Goal: Transaction & Acquisition: Purchase product/service

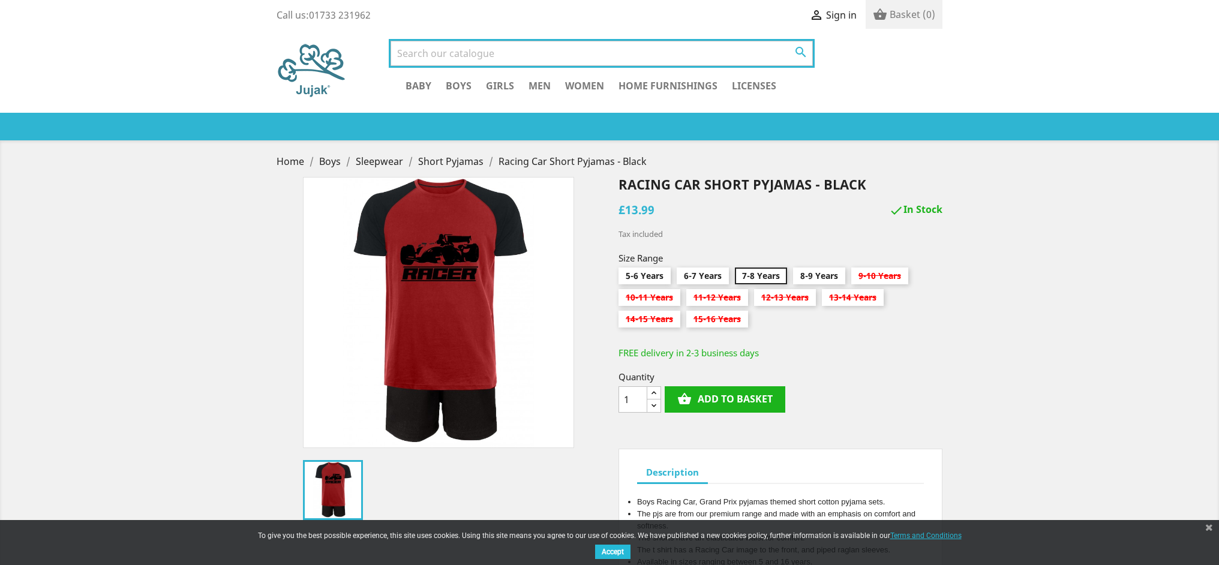
click at [445, 53] on input "Search" at bounding box center [602, 53] width 422 height 25
type input "cylcying"
click at [801, 52] on button " Search" at bounding box center [801, 52] width 22 height 16
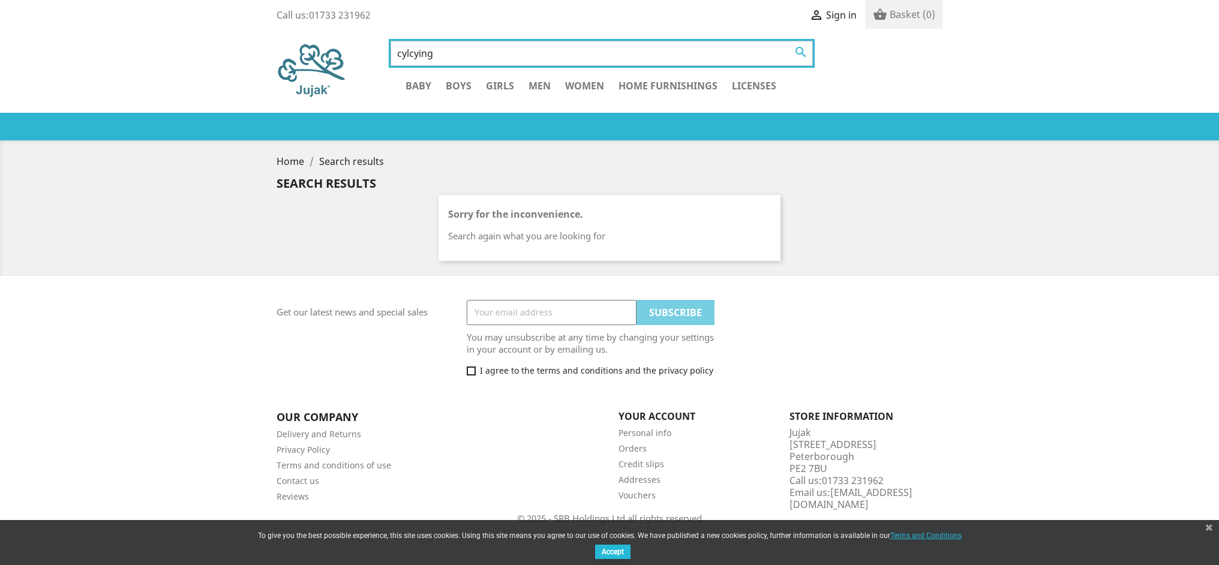
drag, startPoint x: 448, startPoint y: 56, endPoint x: 347, endPoint y: 56, distance: 100.8
click at [347, 56] on div "cylcying  Search Baby   Boys   Sleepwear " at bounding box center [610, 71] width 684 height 60
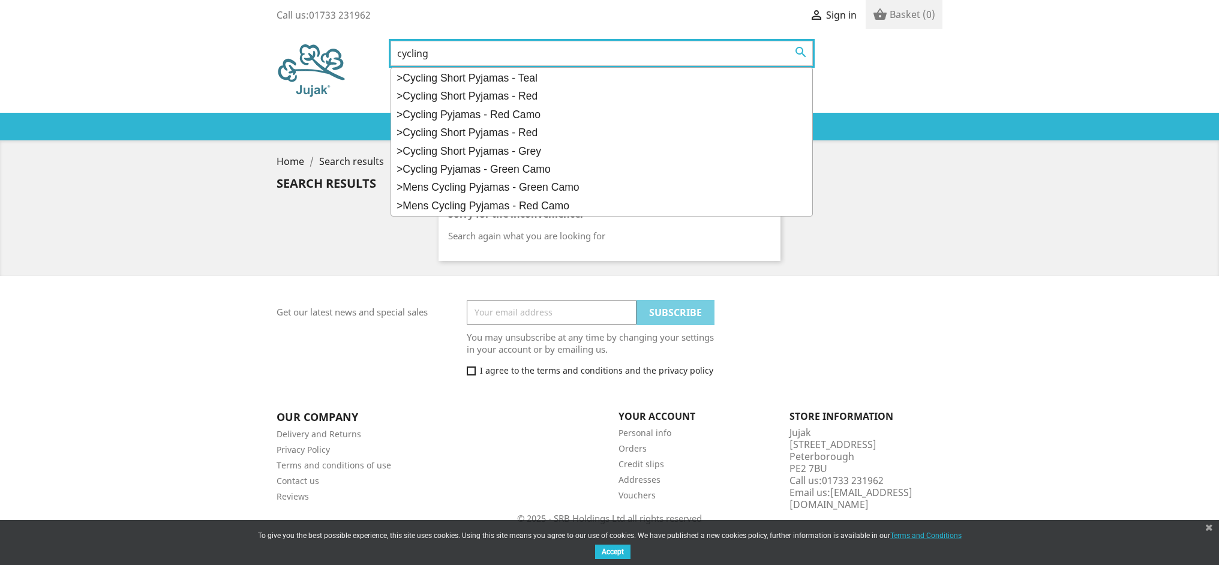
type input "cycling"
click at [801, 52] on button " Search" at bounding box center [801, 52] width 22 height 16
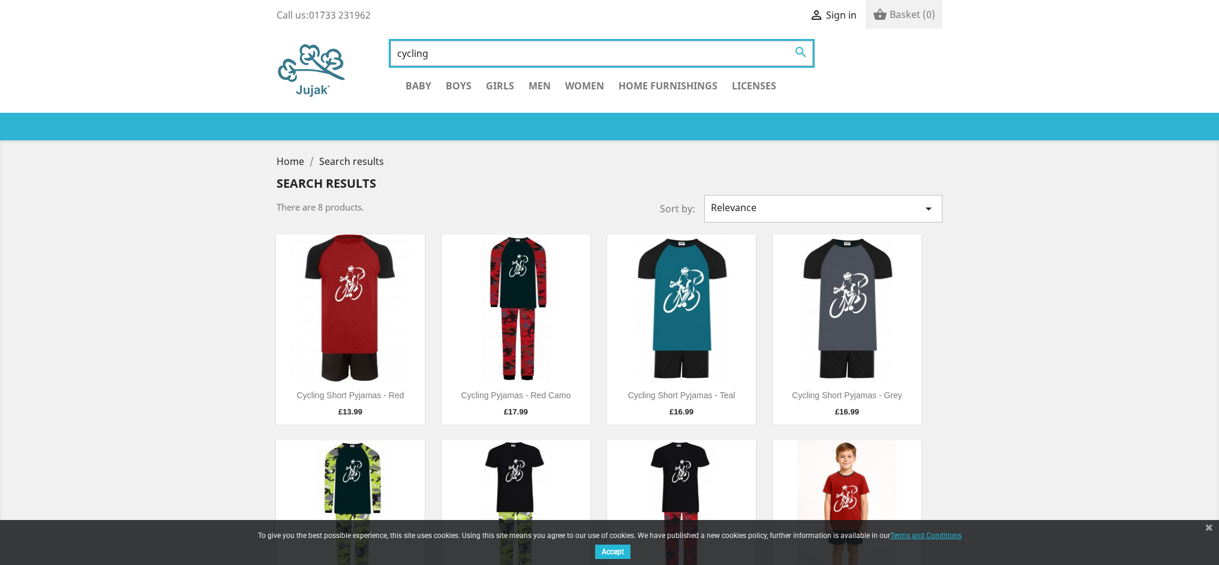
click at [464, 47] on input "cycling" at bounding box center [602, 53] width 422 height 25
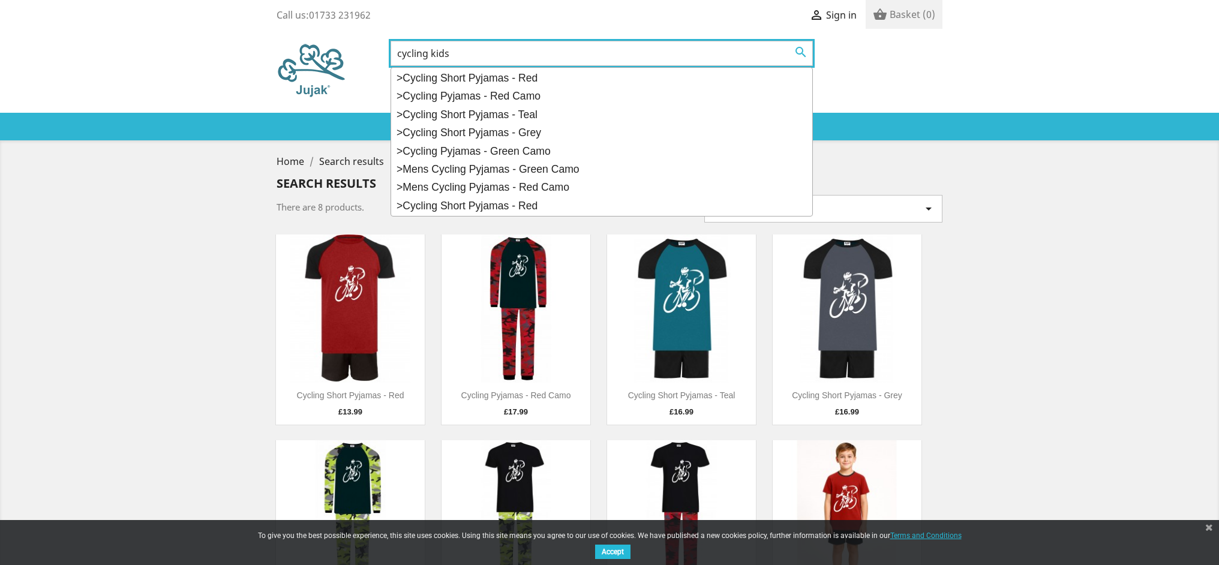
type input "cycling kids"
click at [801, 52] on button " Search" at bounding box center [801, 52] width 22 height 16
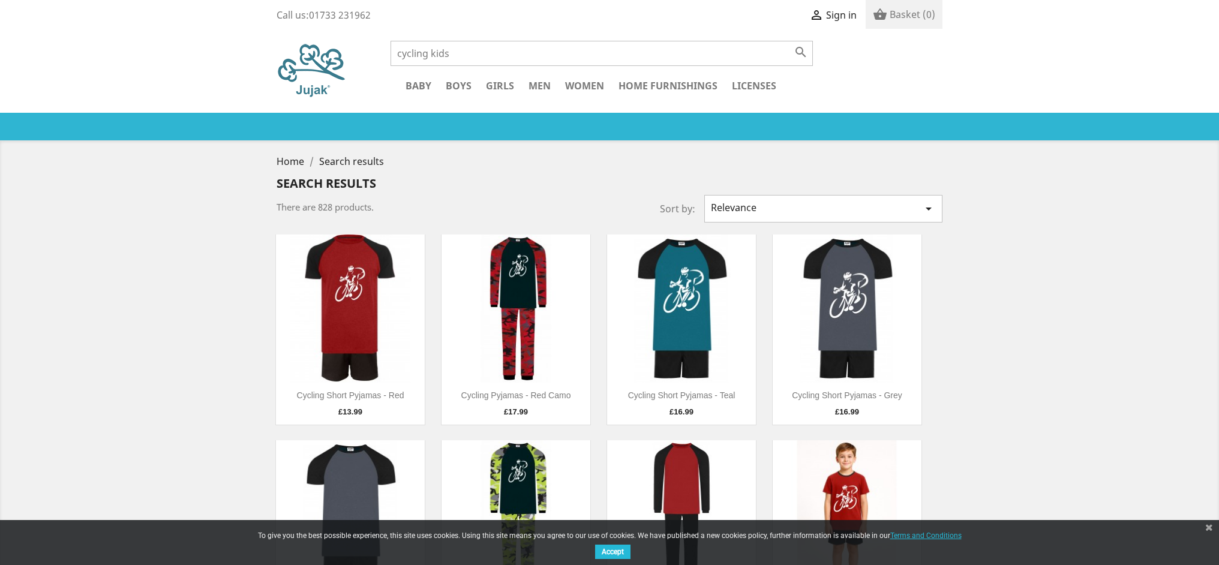
click at [517, 285] on img at bounding box center [516, 309] width 149 height 149
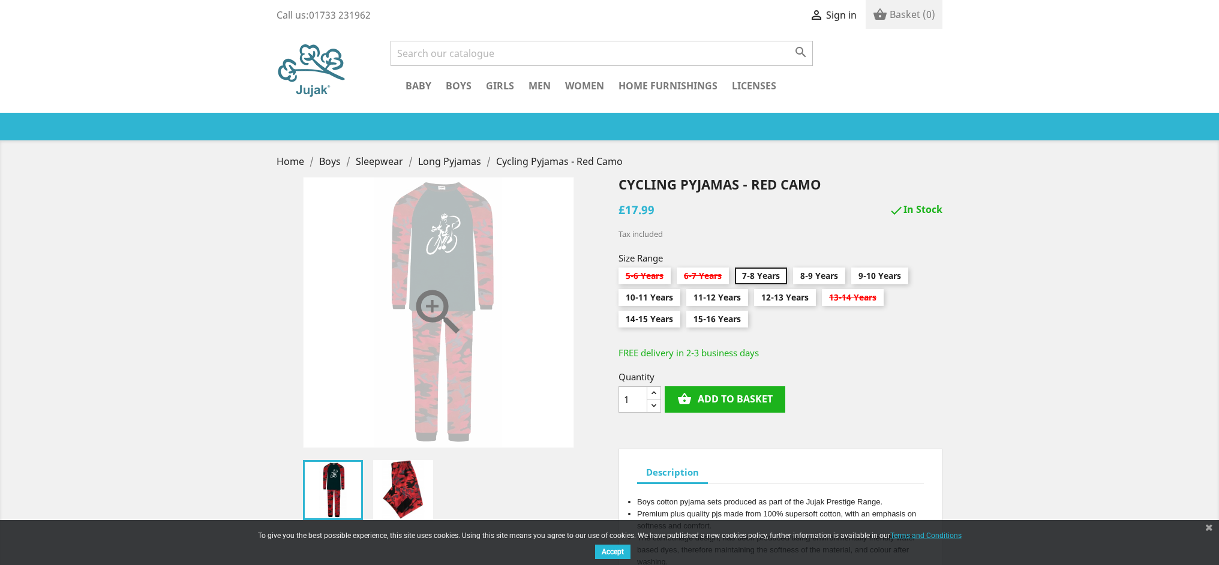
click at [421, 337] on icon "" at bounding box center [439, 313] width 60 height 60
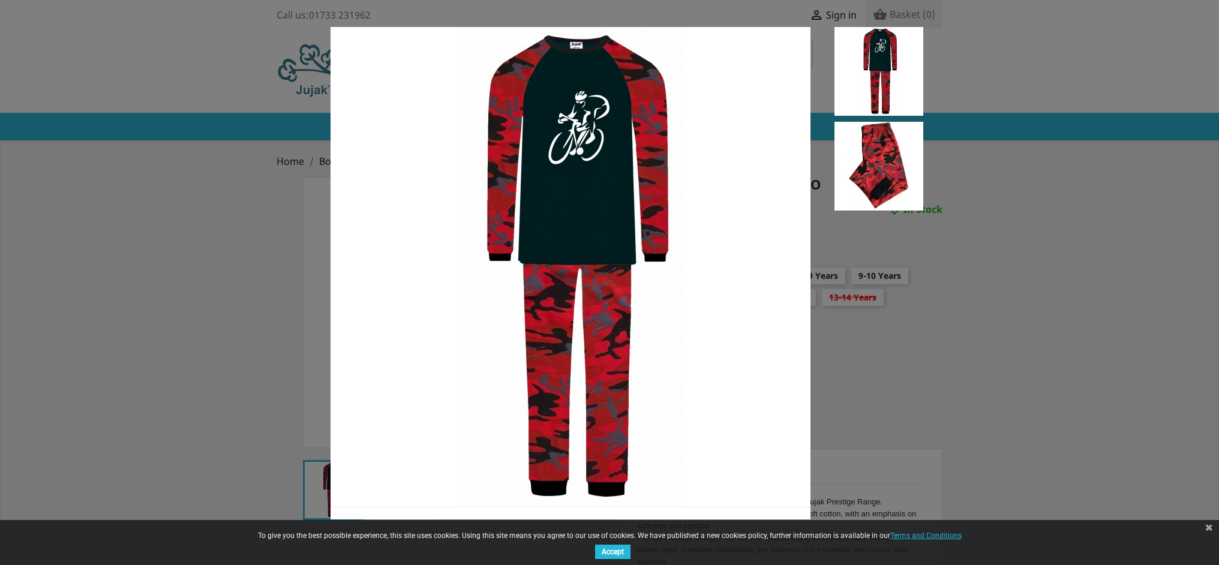
click at [554, 332] on img at bounding box center [571, 267] width 480 height 480
click at [98, 276] on div at bounding box center [609, 282] width 1219 height 565
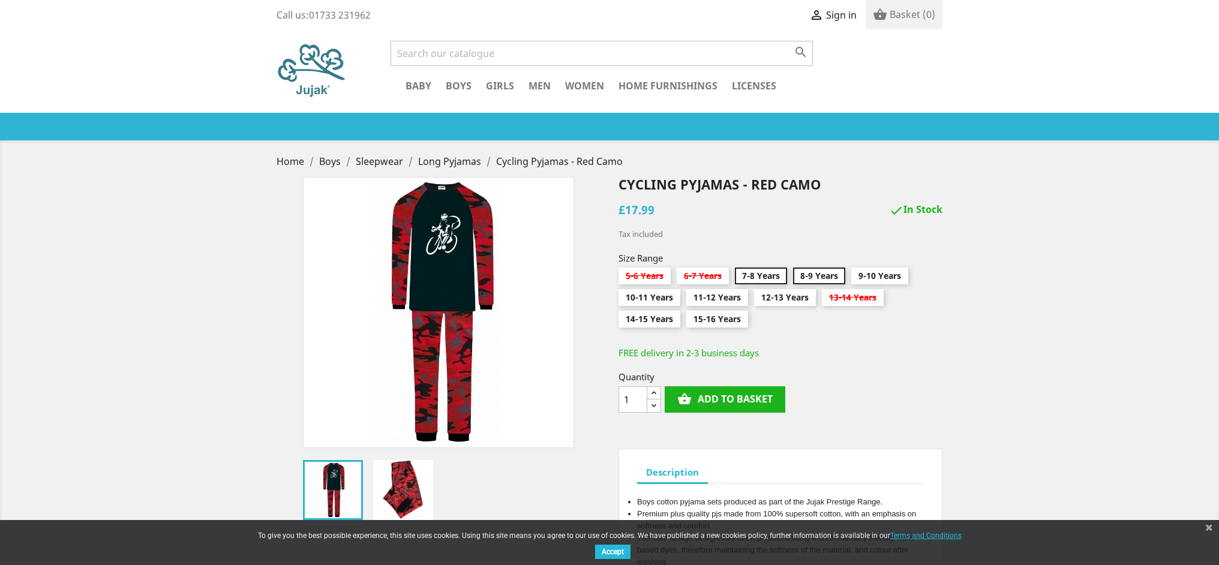
click at [806, 278] on input "8-9 Years" at bounding box center [819, 279] width 52 height 22
radio input "true"
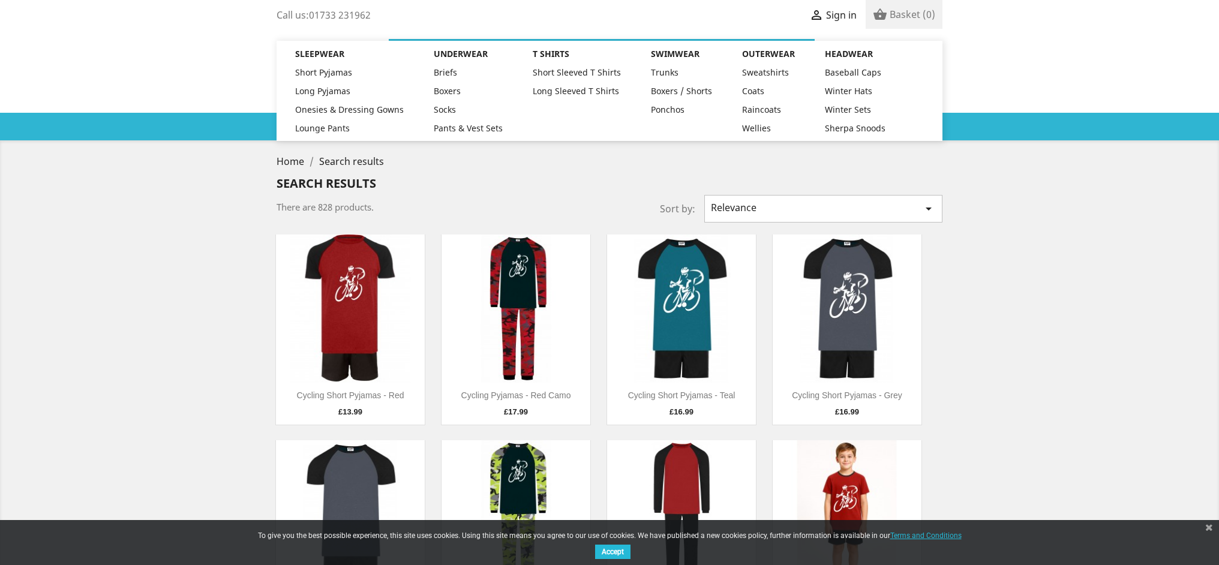
drag, startPoint x: 429, startPoint y: 57, endPoint x: 453, endPoint y: 82, distance: 34.8
click at [341, 52] on div "cycling kids  Search Baby   Boys   Sleepwear" at bounding box center [610, 71] width 684 height 60
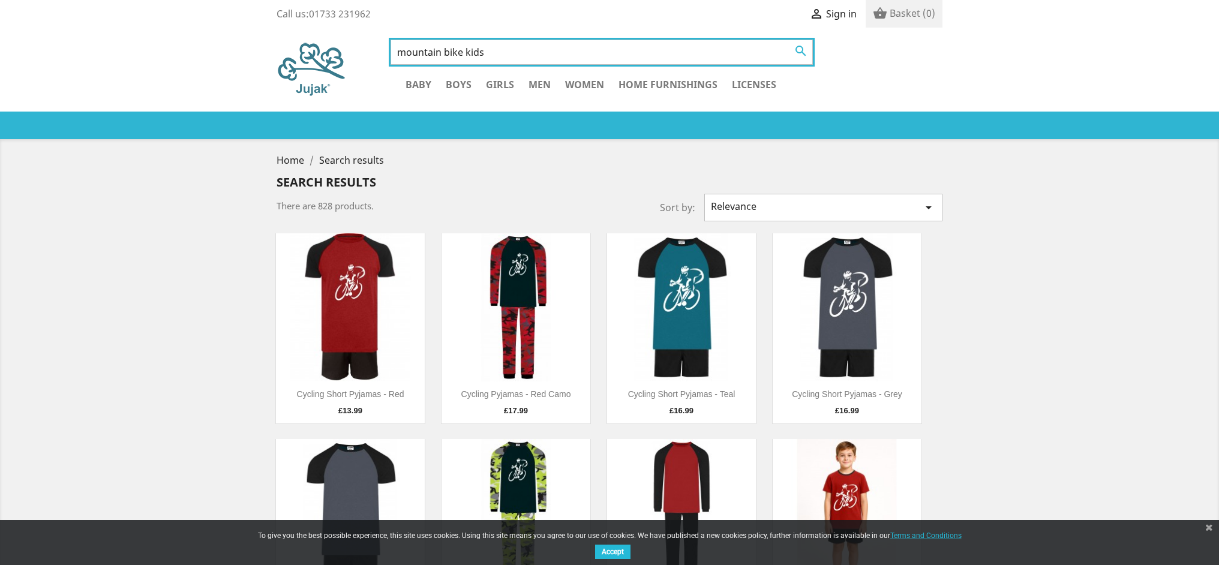
type input "mountain bike kids"
click at [801, 51] on button " Search" at bounding box center [801, 51] width 22 height 16
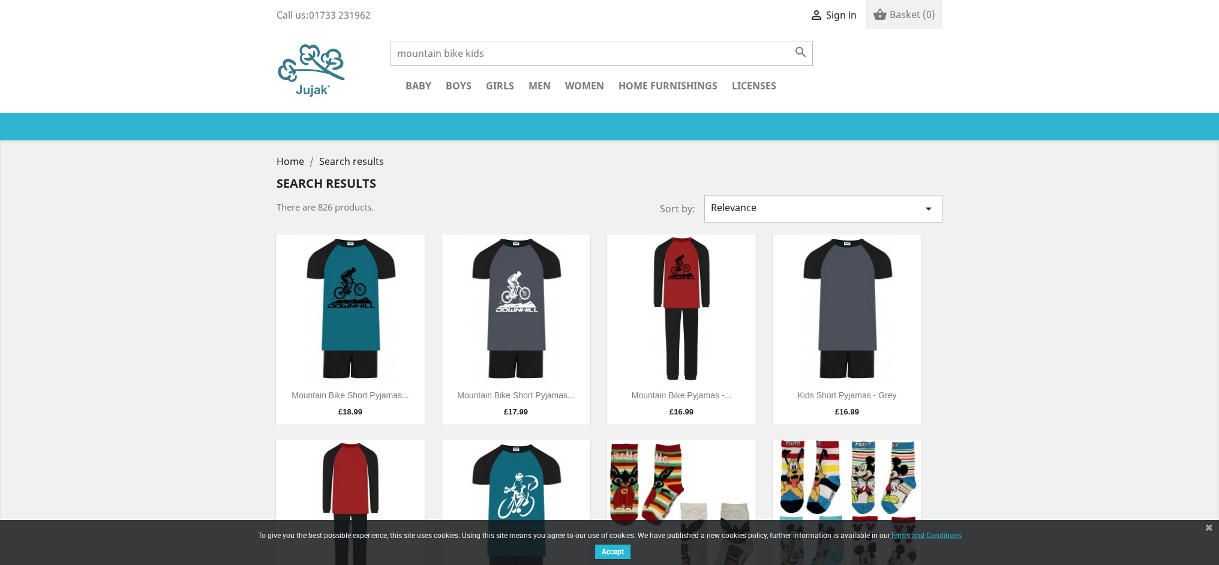
click at [329, 288] on img at bounding box center [350, 309] width 149 height 149
click at [521, 288] on img at bounding box center [516, 309] width 149 height 149
click at [682, 275] on img at bounding box center [681, 309] width 149 height 149
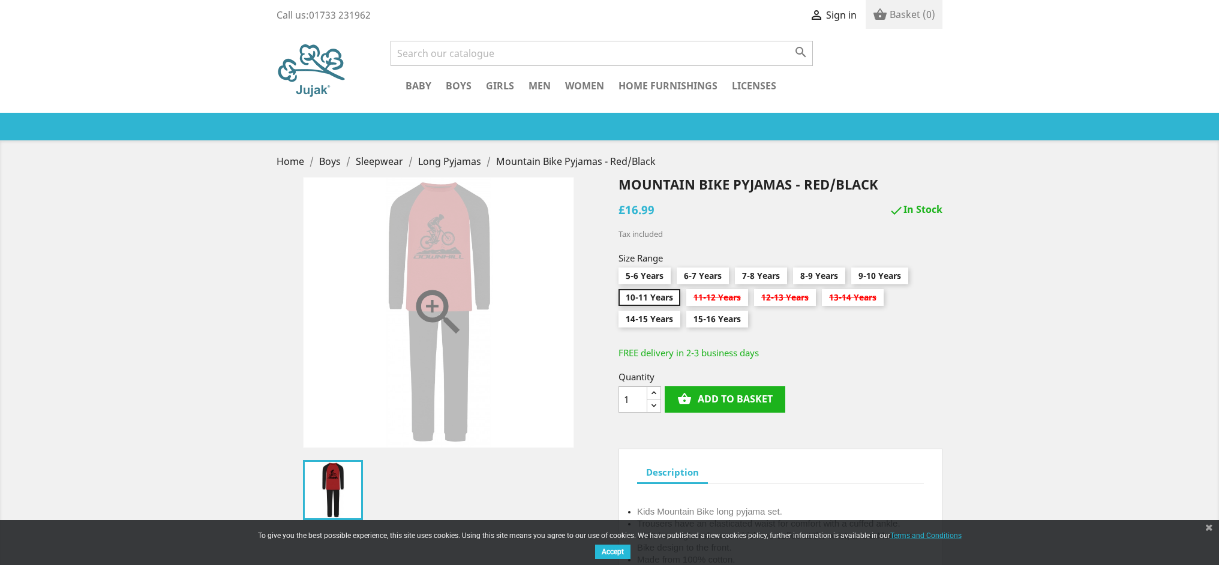
click at [445, 248] on div "" at bounding box center [438, 312] width 271 height 271
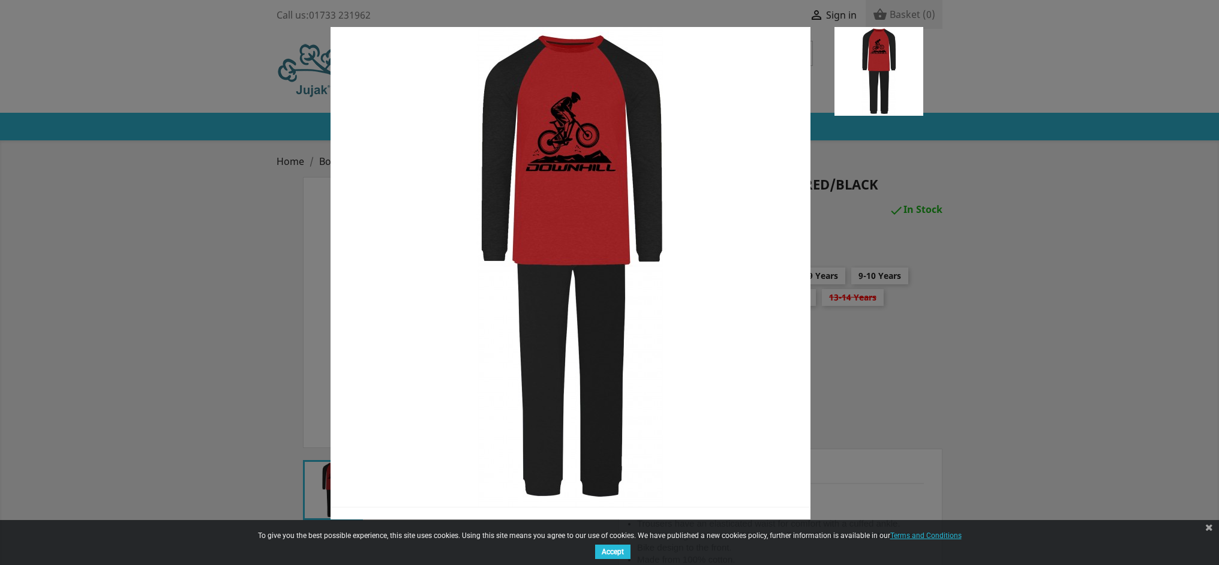
click at [93, 220] on div at bounding box center [609, 282] width 1219 height 565
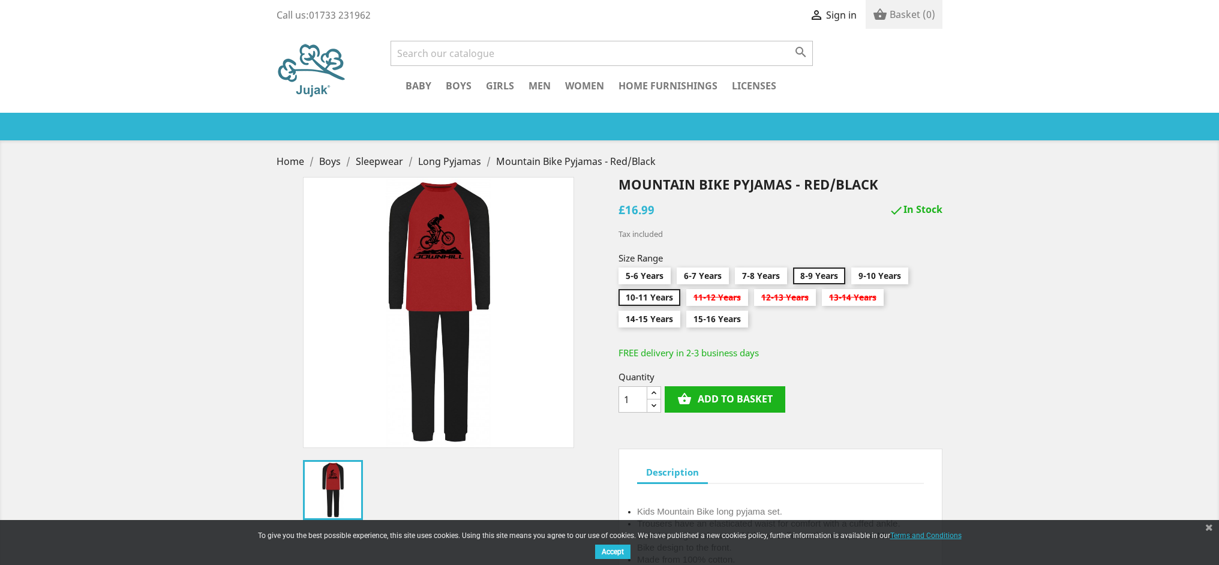
click at [826, 280] on input "8-9 Years" at bounding box center [819, 279] width 52 height 22
radio input "true"
click at [727, 402] on button "shopping_basket Add to basket" at bounding box center [725, 399] width 121 height 26
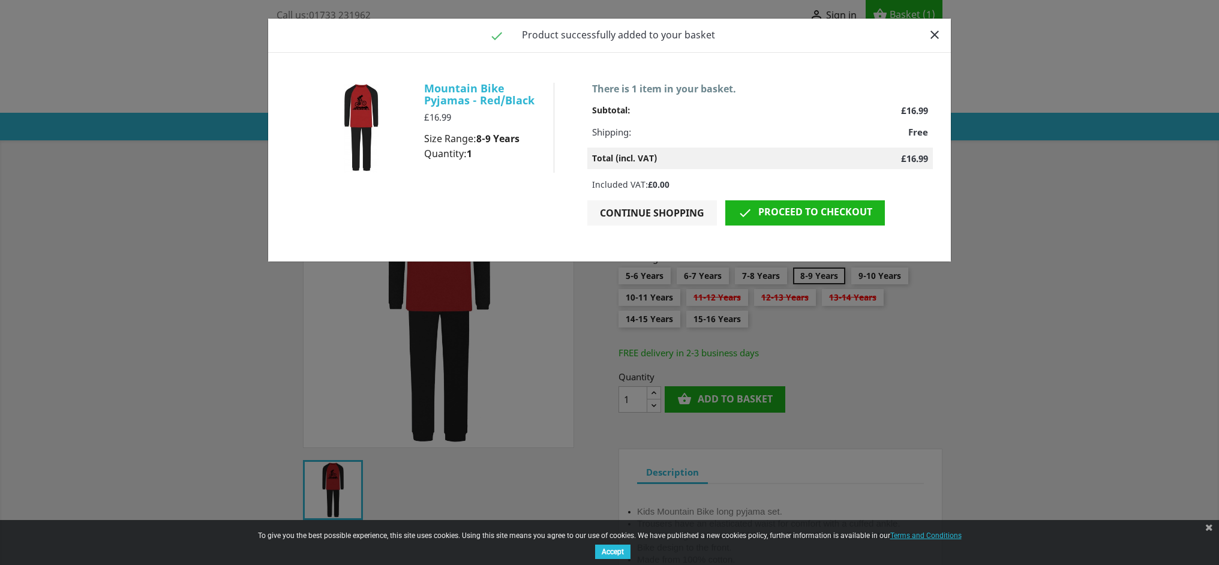
click at [935, 35] on icon "close" at bounding box center [935, 35] width 14 height 14
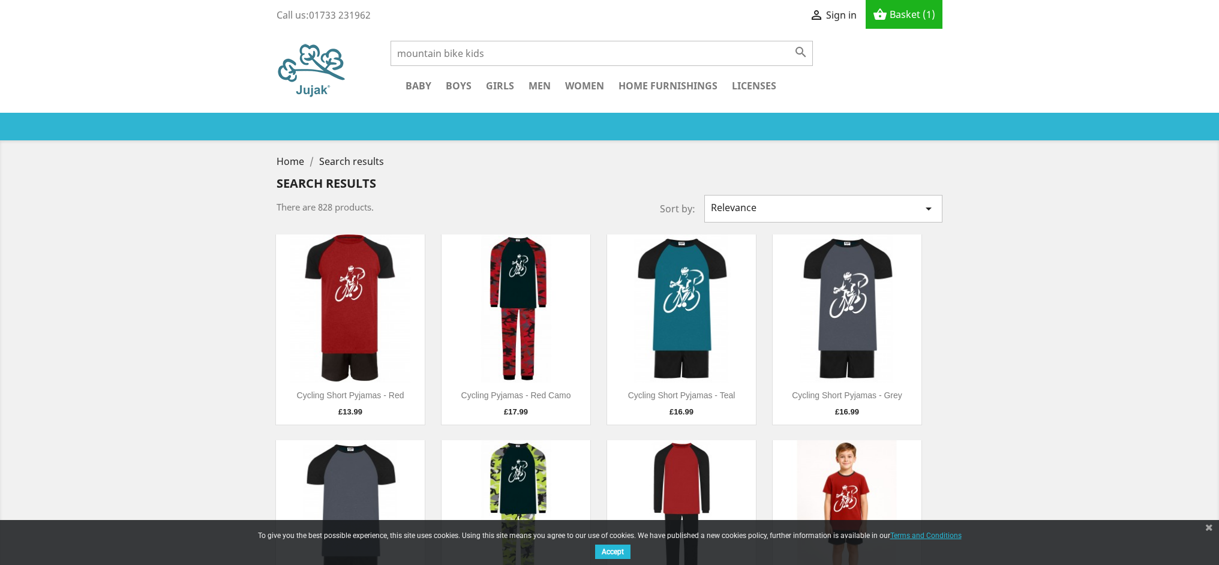
scroll to position [1, 0]
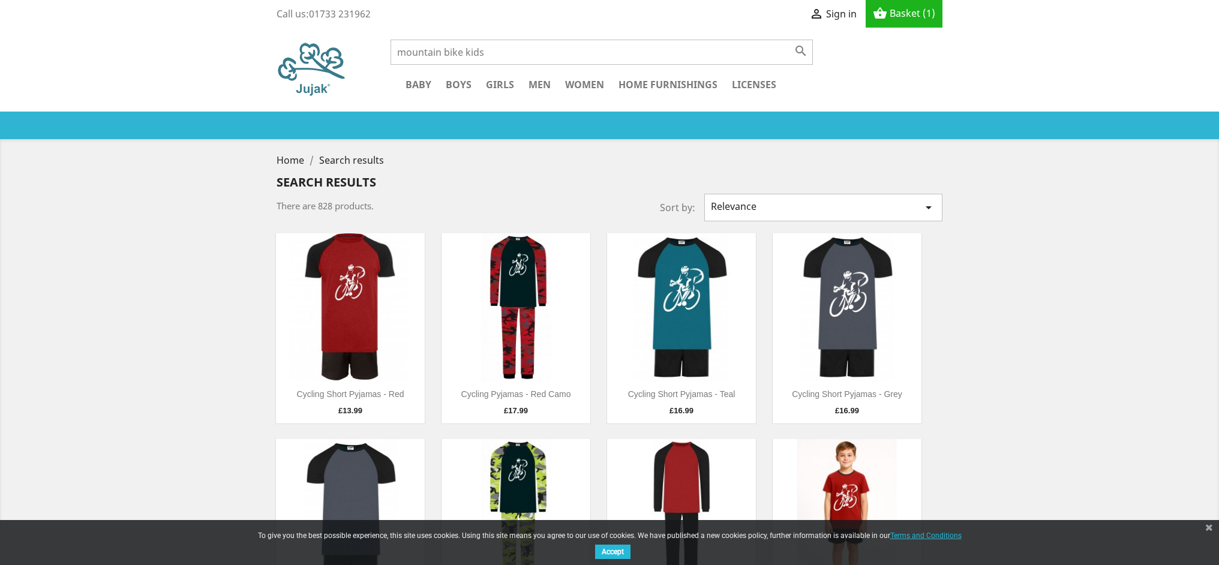
click at [662, 281] on img at bounding box center [681, 307] width 149 height 149
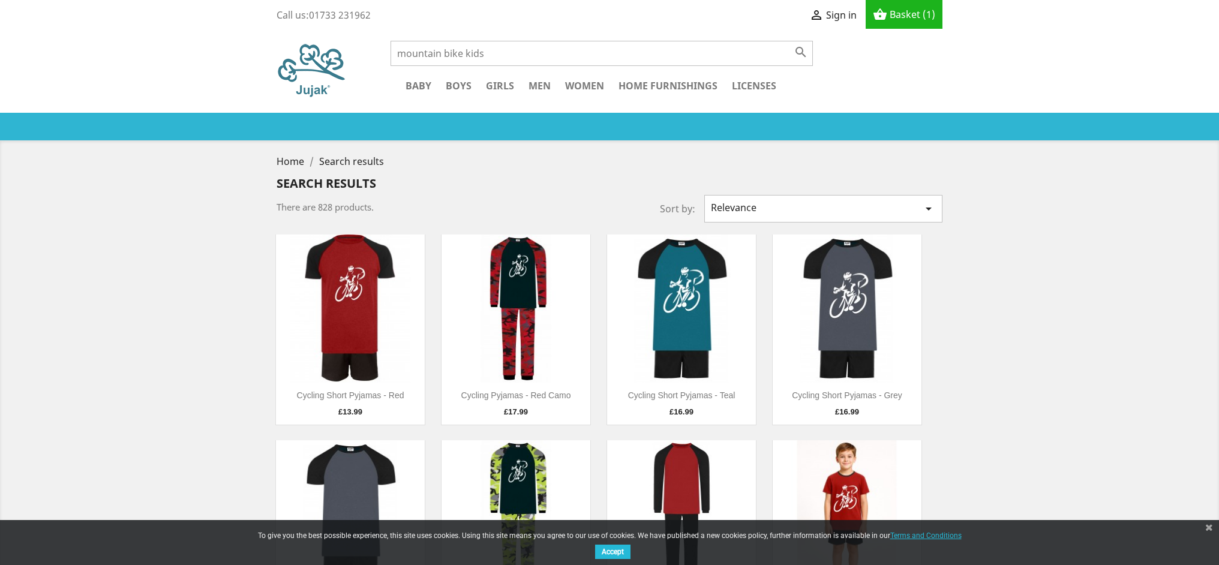
scroll to position [1, 0]
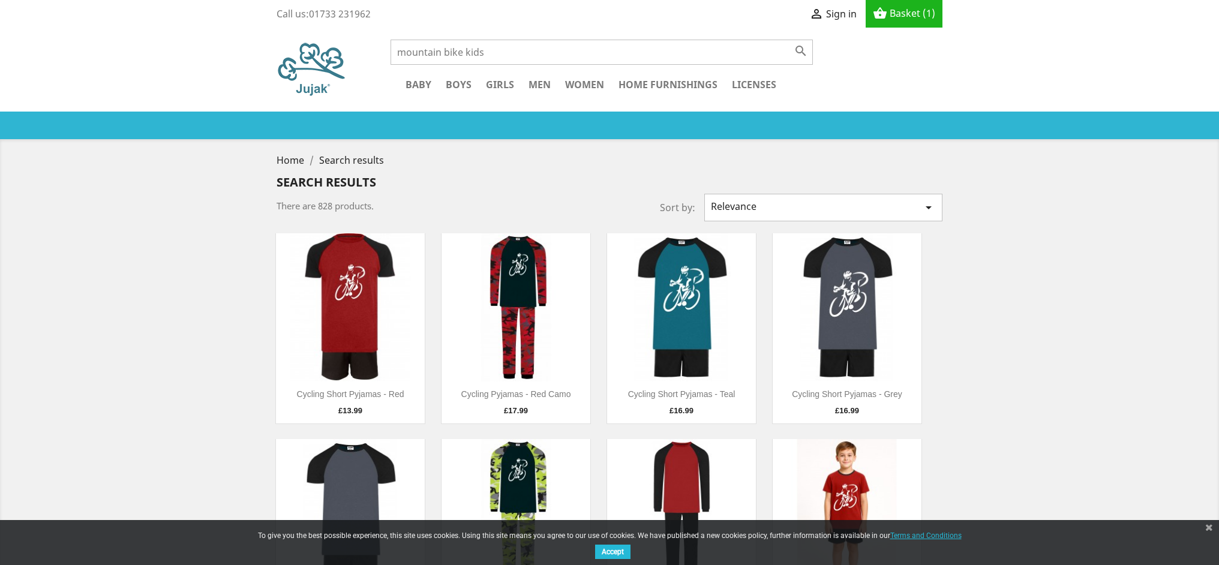
click at [340, 331] on img at bounding box center [350, 307] width 149 height 149
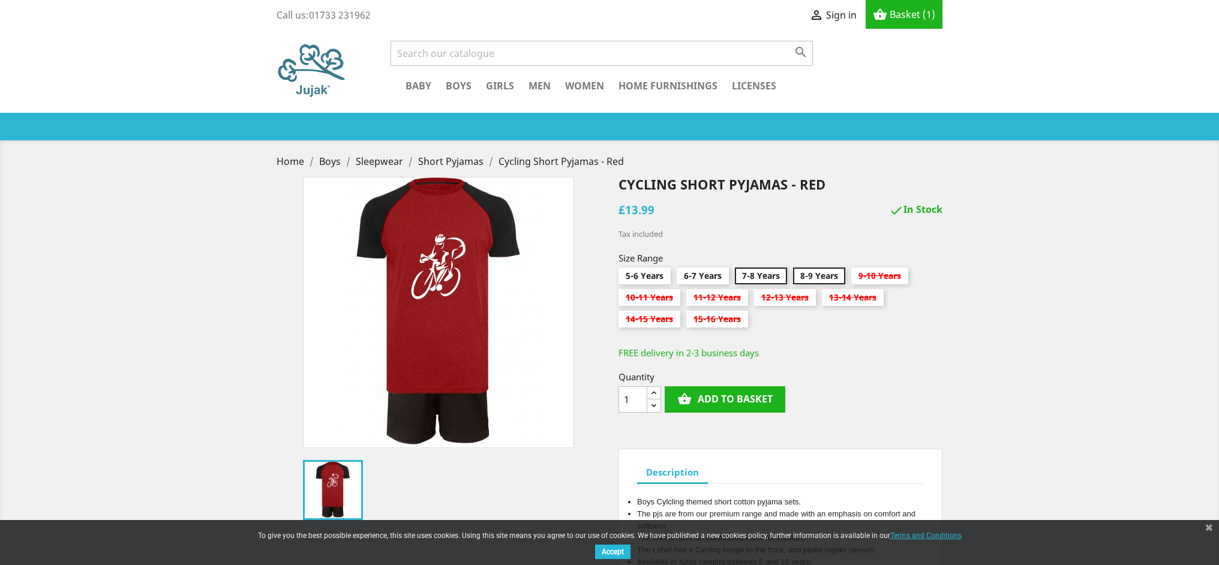
click at [815, 274] on input "8-9 Years" at bounding box center [819, 279] width 52 height 22
radio input "true"
click at [731, 403] on button "shopping_basket Add to basket" at bounding box center [725, 399] width 121 height 26
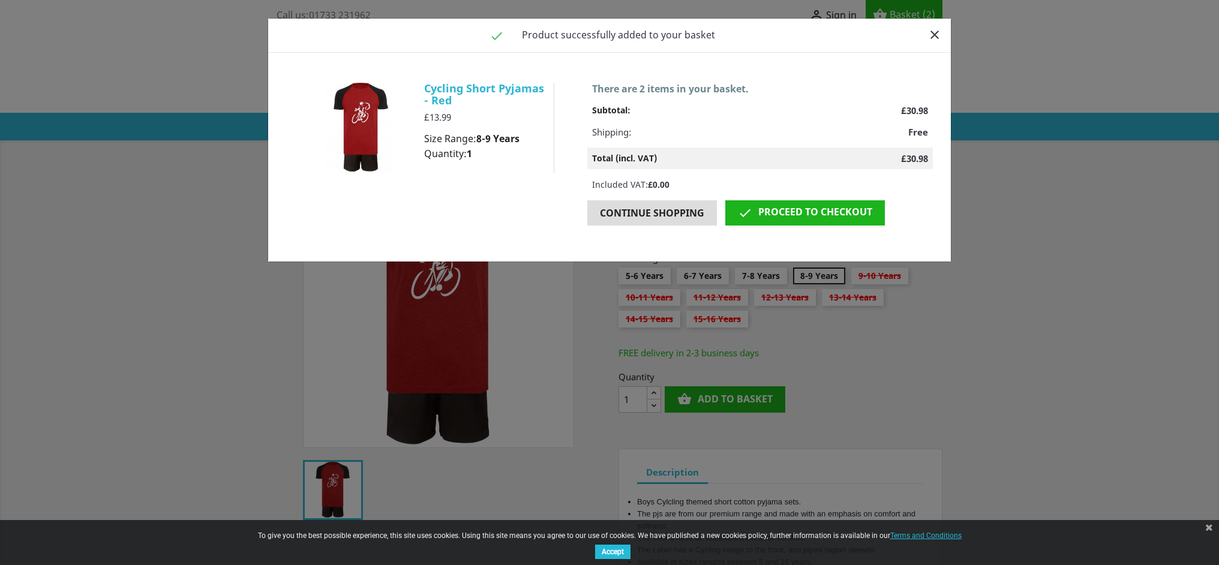
click at [635, 210] on button "Continue shopping" at bounding box center [652, 212] width 130 height 25
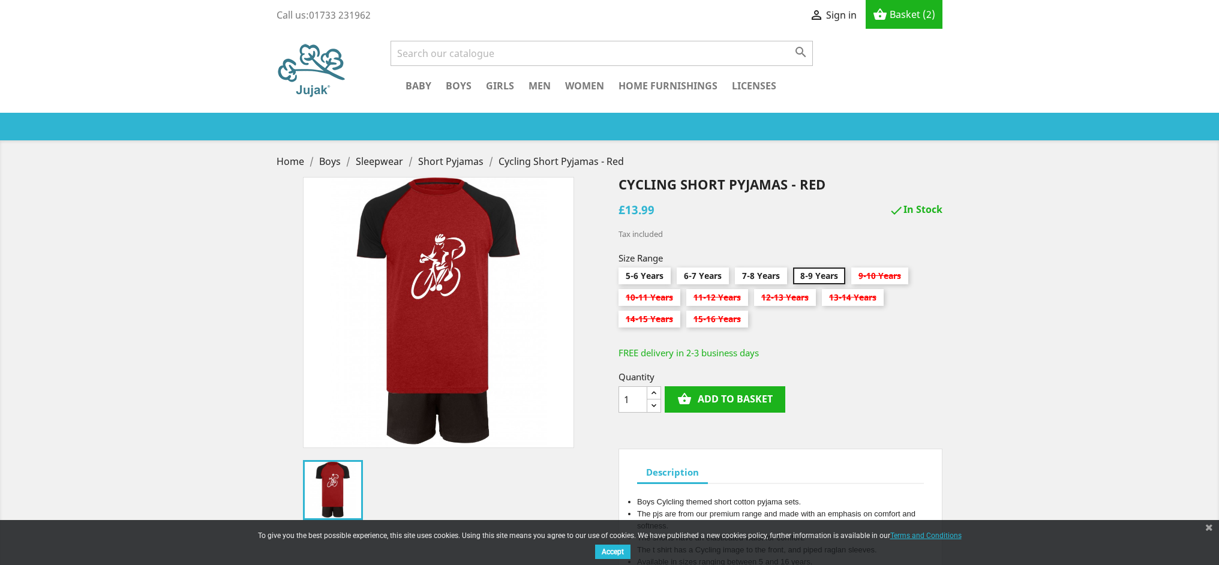
click at [906, 15] on span "Basket" at bounding box center [905, 14] width 31 height 13
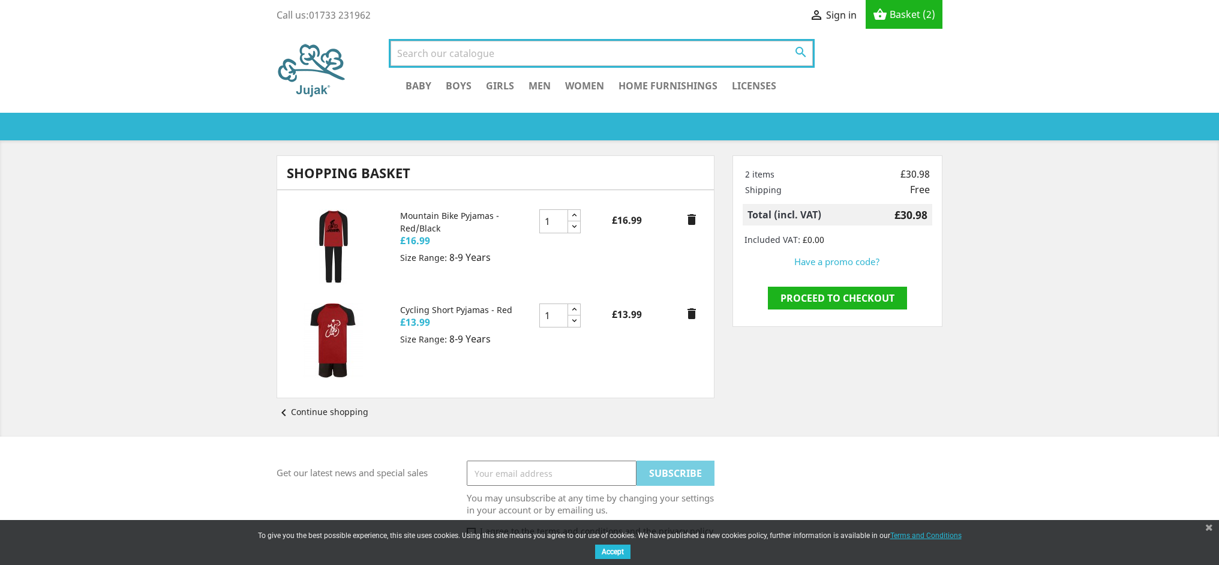
click at [413, 55] on input "Search" at bounding box center [602, 53] width 422 height 25
type input "cycling"
click at [801, 52] on button " Search" at bounding box center [801, 52] width 22 height 16
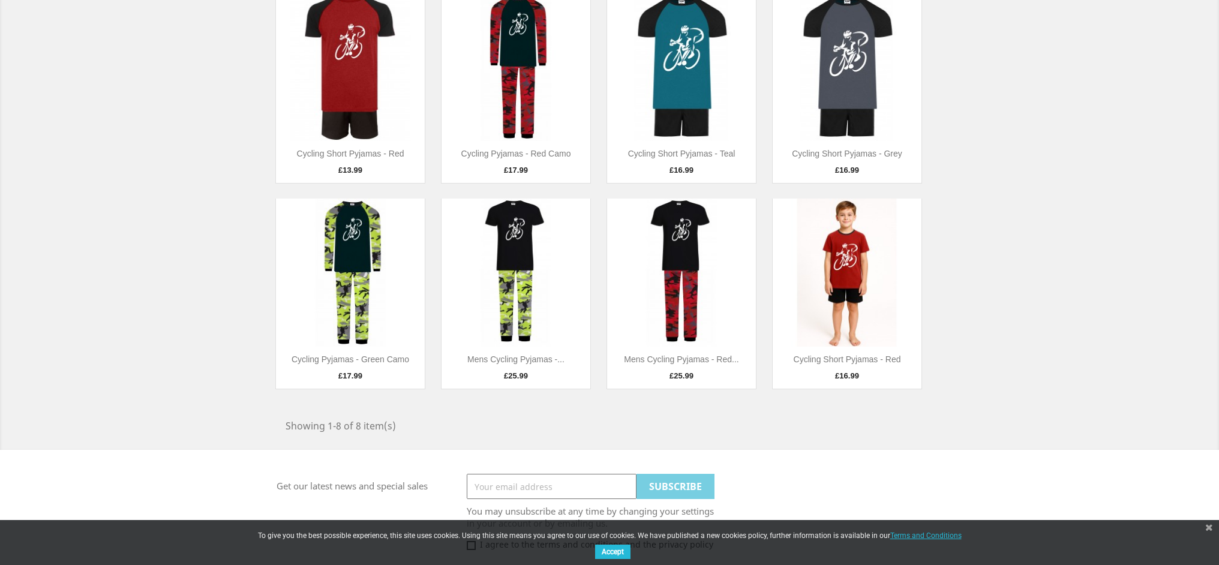
scroll to position [245, 0]
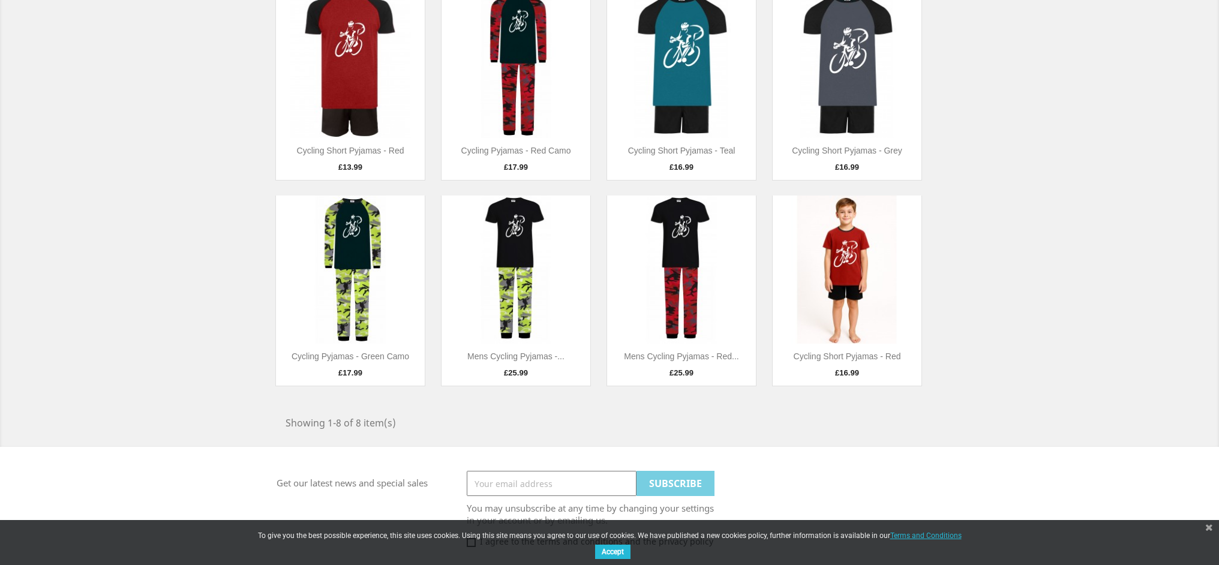
click at [836, 272] on img at bounding box center [847, 270] width 149 height 149
